Goal: Navigation & Orientation: Find specific page/section

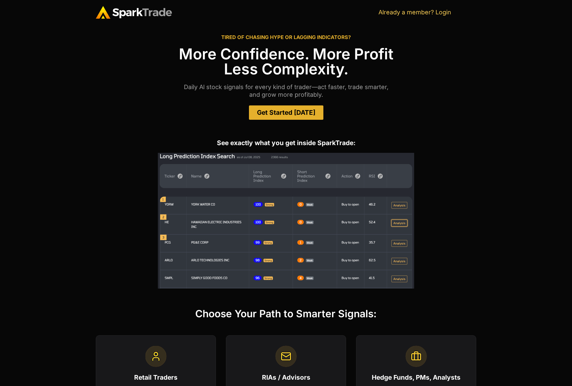
click at [123, 14] on img at bounding box center [134, 12] width 76 height 13
click at [274, 113] on span "Get Started [DATE]" at bounding box center [286, 112] width 58 height 6
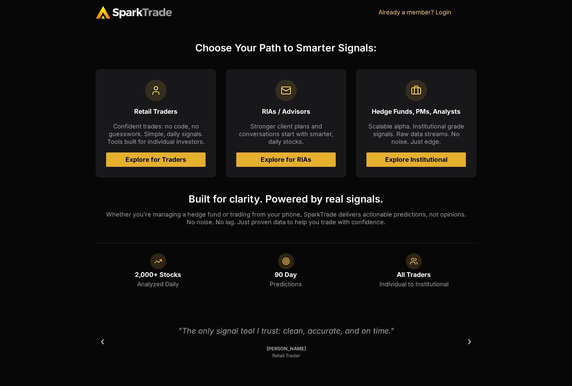
scroll to position [274, 0]
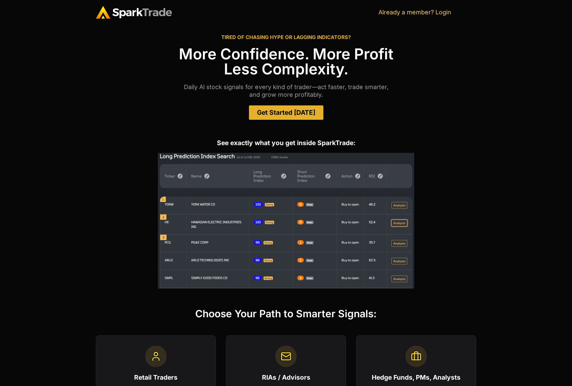
click at [302, 105] on link "Get Started [DATE]" at bounding box center [286, 112] width 74 height 14
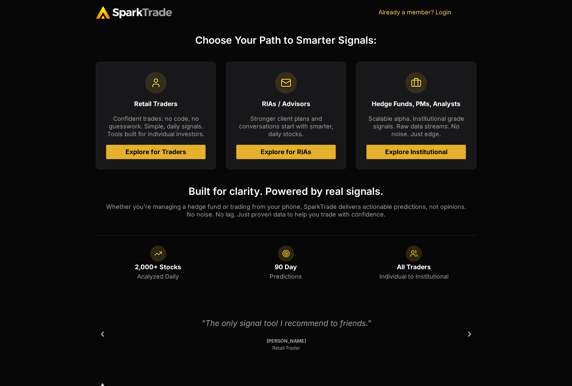
scroll to position [274, 0]
click at [130, 151] on span "Explore for Traders" at bounding box center [155, 151] width 61 height 6
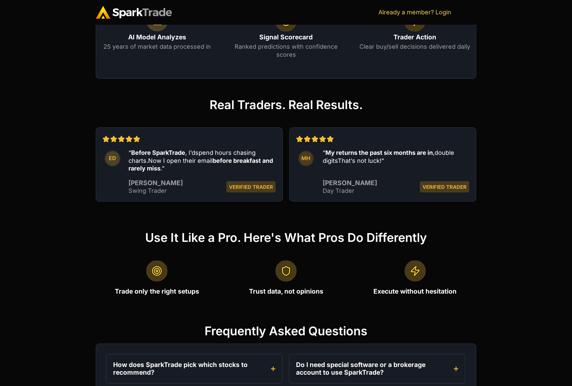
scroll to position [726, 0]
